Goal: Task Accomplishment & Management: Manage account settings

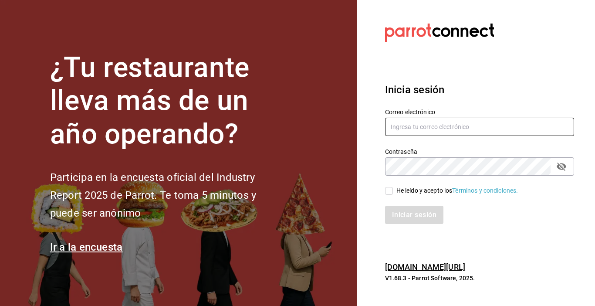
click at [427, 127] on input "text" at bounding box center [479, 127] width 189 height 18
type input "[EMAIL_ADDRESS][DOMAIN_NAME]"
click at [564, 168] on icon "passwordField" at bounding box center [561, 166] width 10 height 10
click at [387, 190] on input "He leído y acepto los Términos y condiciones." at bounding box center [389, 191] width 8 height 8
checkbox input "true"
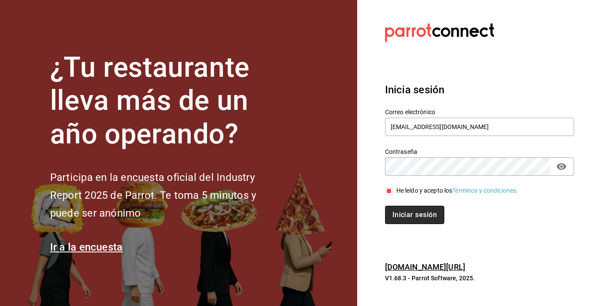
click at [413, 214] on button "Iniciar sesión" at bounding box center [414, 215] width 59 height 18
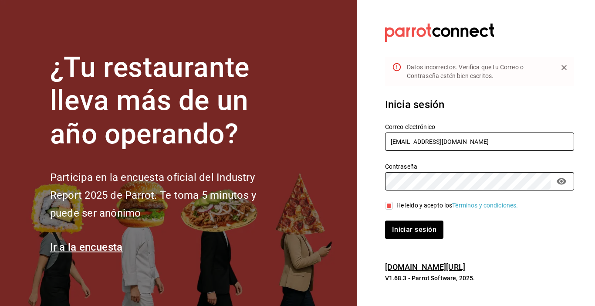
click at [438, 139] on input "[EMAIL_ADDRESS][DOMAIN_NAME]" at bounding box center [479, 141] width 189 height 18
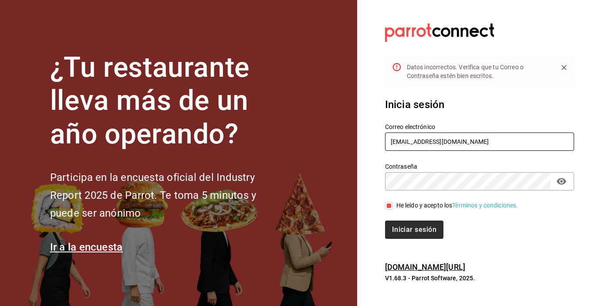
type input "[EMAIL_ADDRESS][DOMAIN_NAME]"
click at [417, 230] on button "Iniciar sesión" at bounding box center [414, 229] width 59 height 18
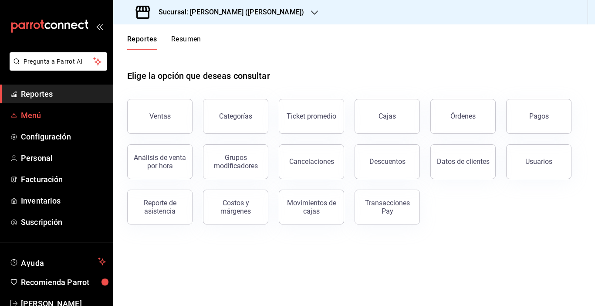
click at [37, 115] on span "Menú" at bounding box center [63, 115] width 85 height 12
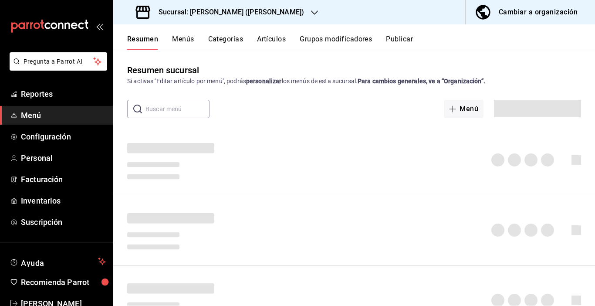
click at [515, 13] on div "Cambiar a organización" at bounding box center [538, 12] width 79 height 12
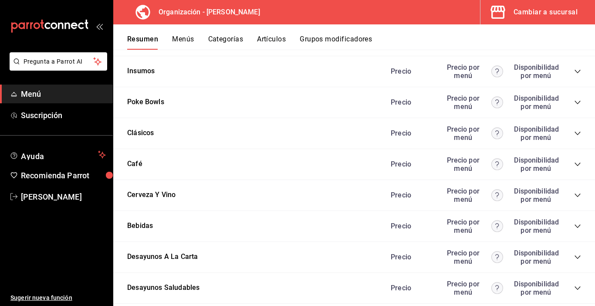
scroll to position [1089, 0]
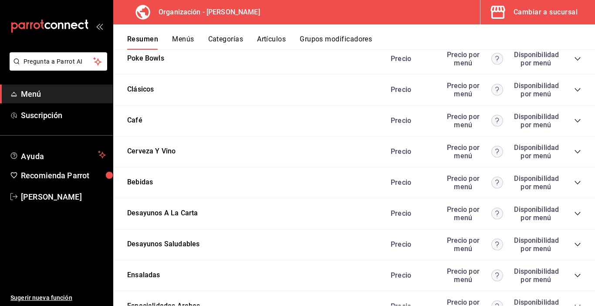
click at [574, 244] on icon "collapse-category-row" at bounding box center [577, 244] width 6 height 3
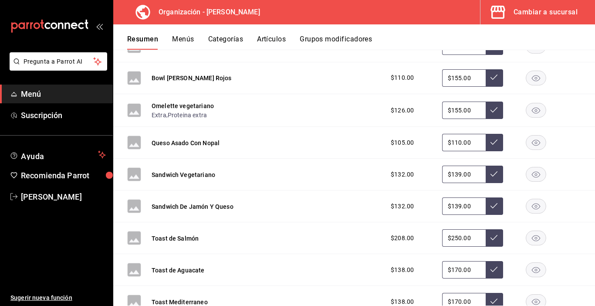
scroll to position [1393, 0]
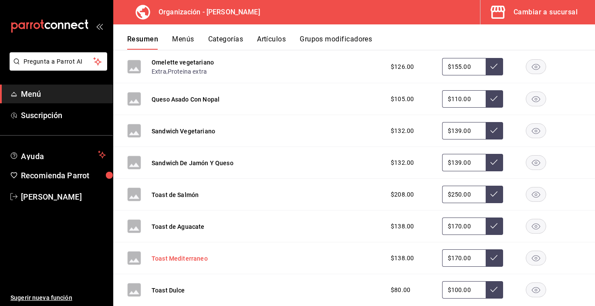
click at [195, 260] on button "Toast Mediterraneo" at bounding box center [180, 258] width 56 height 9
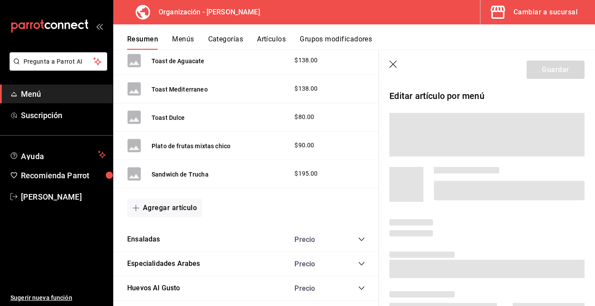
scroll to position [1238, 0]
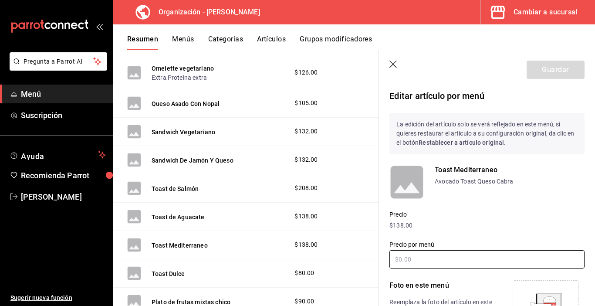
type input "$170.00"
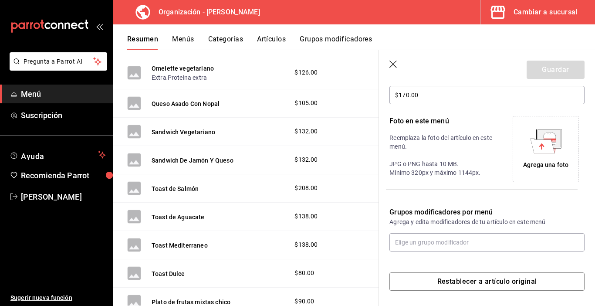
scroll to position [166, 0]
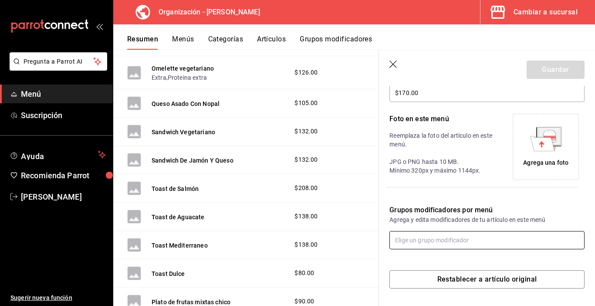
click at [439, 237] on input "text" at bounding box center [486, 240] width 195 height 18
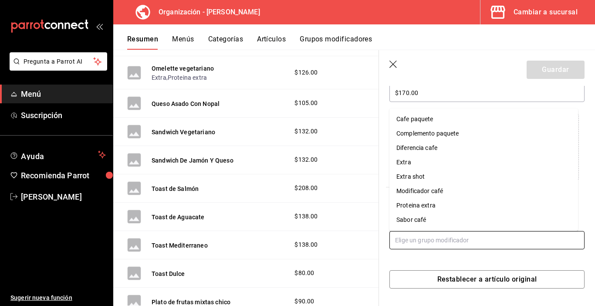
click at [418, 206] on div "Proteina extra" at bounding box center [415, 205] width 39 height 9
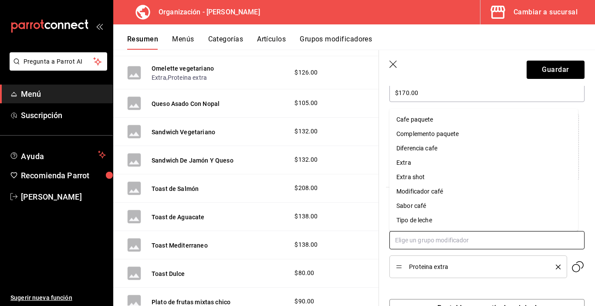
click at [415, 244] on input "text" at bounding box center [486, 240] width 195 height 18
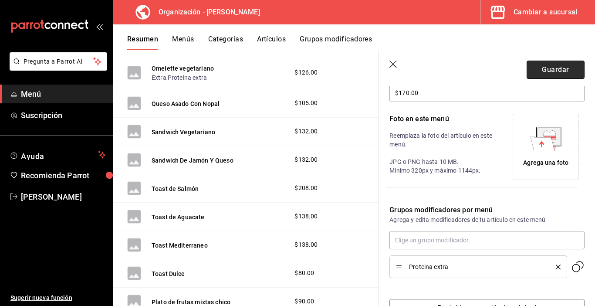
click at [536, 69] on button "Guardar" at bounding box center [555, 70] width 58 height 18
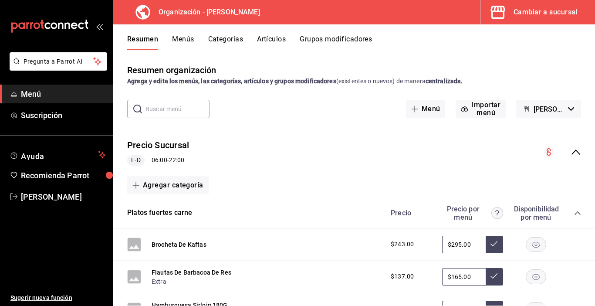
click at [186, 40] on button "Menús" at bounding box center [183, 42] width 22 height 15
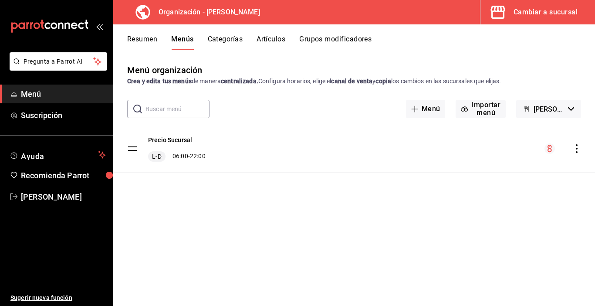
click at [576, 150] on icon "actions" at bounding box center [576, 148] width 9 height 9
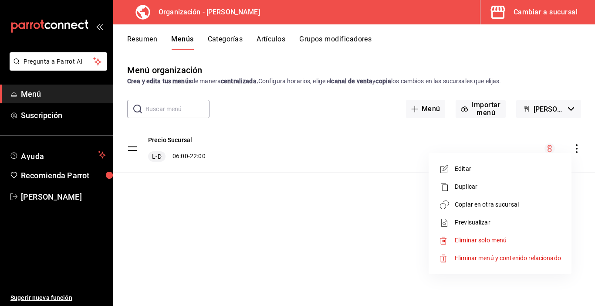
click at [506, 205] on span "Copiar en otra sucursal" at bounding box center [508, 204] width 106 height 9
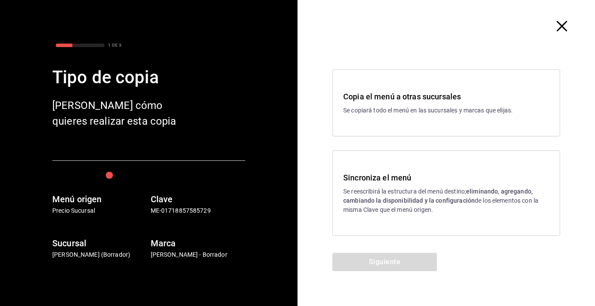
click at [366, 194] on p "Se reescribirá la estructura del menú destino; eliminando, agregando, cambiando…" at bounding box center [446, 200] width 206 height 27
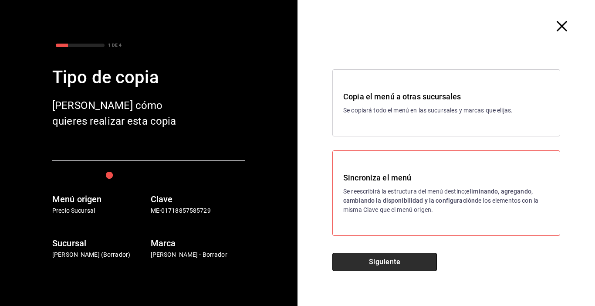
click at [374, 262] on button "Siguiente" at bounding box center [384, 262] width 105 height 18
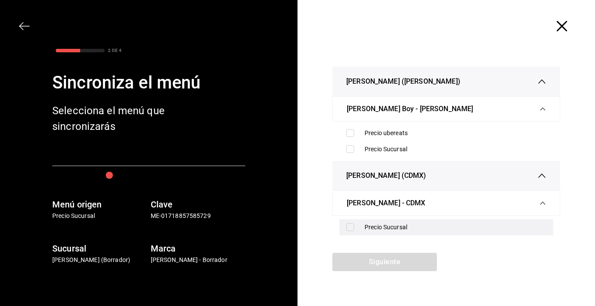
click at [350, 228] on input "checkbox" at bounding box center [350, 227] width 8 height 8
checkbox input "true"
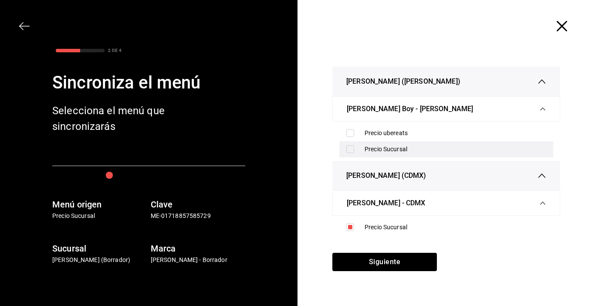
click at [352, 149] on input "checkbox" at bounding box center [350, 149] width 8 height 8
checkbox input "true"
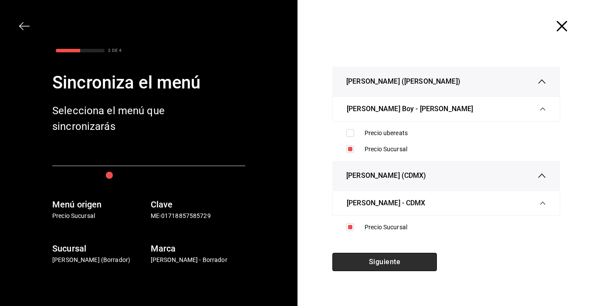
click at [381, 264] on button "Siguiente" at bounding box center [384, 262] width 105 height 18
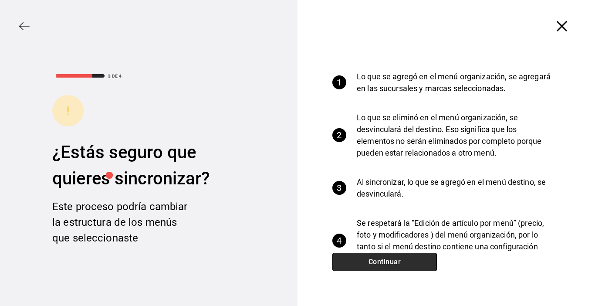
click at [381, 264] on button "Continuar" at bounding box center [384, 262] width 105 height 18
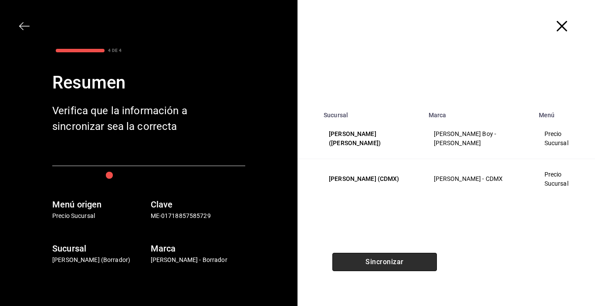
click at [381, 264] on button "Sincronizar" at bounding box center [384, 262] width 105 height 18
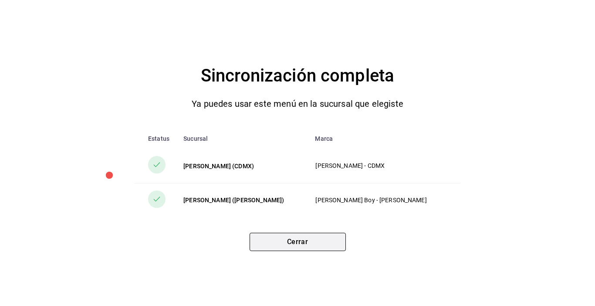
click at [300, 248] on button "Cerrar" at bounding box center [298, 242] width 96 height 18
